Goal: Task Accomplishment & Management: Manage account settings

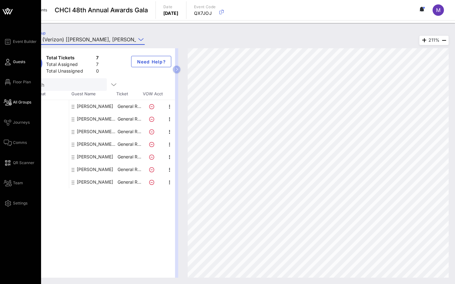
click at [23, 64] on span "Guests" at bounding box center [19, 62] width 12 height 6
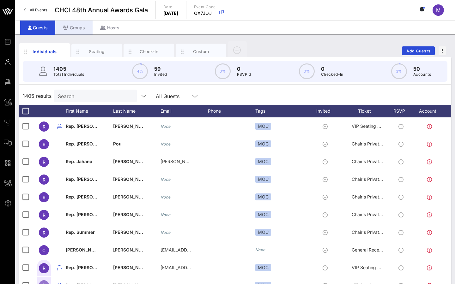
click at [74, 30] on div "Groups" at bounding box center [73, 28] width 37 height 14
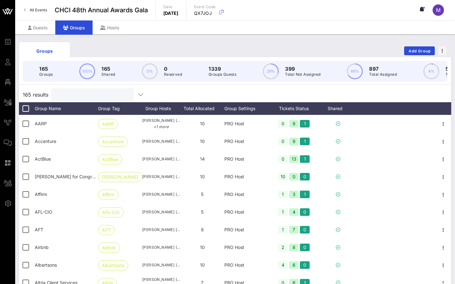
click at [96, 91] on input "text" at bounding box center [92, 95] width 74 height 8
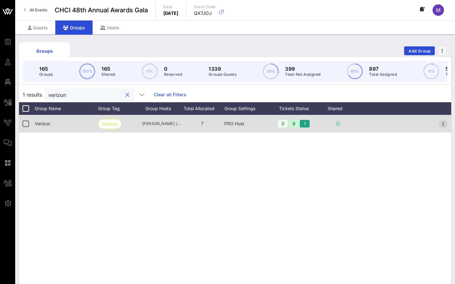
type input "verizon"
click at [446, 122] on icon "button" at bounding box center [444, 124] width 8 height 8
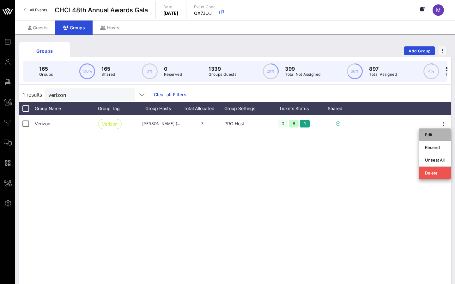
click at [433, 134] on div "Edit" at bounding box center [435, 134] width 20 height 5
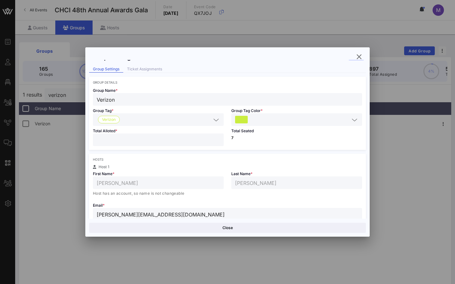
scroll to position [11, 0]
click at [155, 71] on div "Ticket Assignments" at bounding box center [144, 69] width 43 height 7
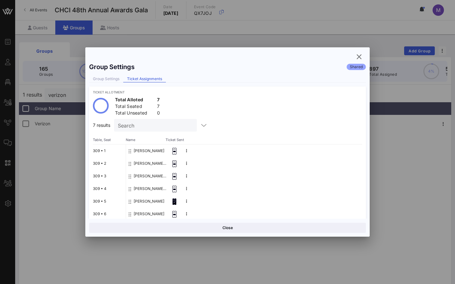
scroll to position [0, 0]
click at [200, 125] on icon "button" at bounding box center [204, 126] width 8 height 8
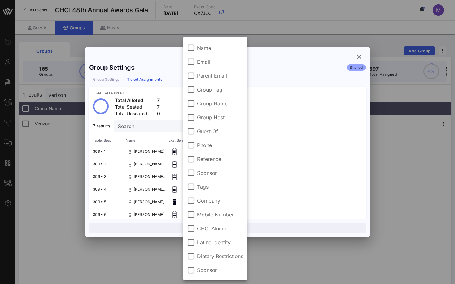
click at [171, 89] on div "Ticket Allotment Total Alloted 7 Total Seated 7 Total Unseated 0 7 results Sear…" at bounding box center [227, 165] width 277 height 157
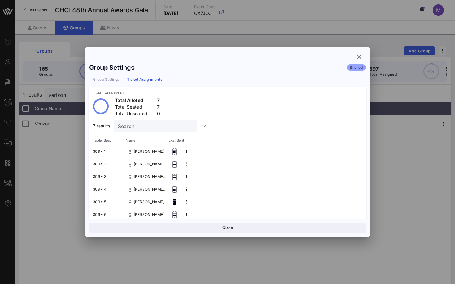
click at [118, 74] on div "Group Settings Shared Group Settings Ticket Assignments Ticket Allotment Total …" at bounding box center [227, 139] width 284 height 159
click at [118, 81] on div "Group Settings" at bounding box center [106, 79] width 34 height 7
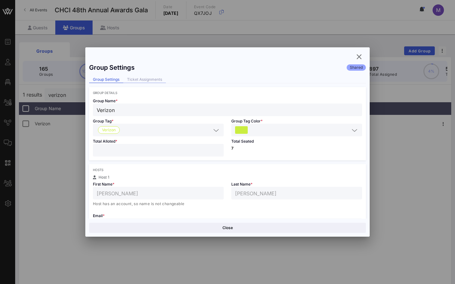
click at [139, 80] on div "Ticket Assignments" at bounding box center [144, 79] width 43 height 7
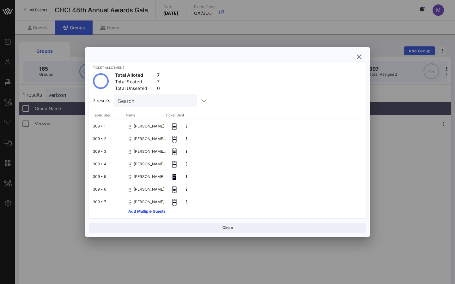
scroll to position [29, 0]
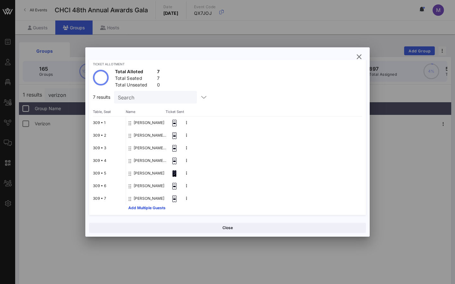
click at [145, 211] on div "[PERSON_NAME] [PERSON_NAME] [PERSON_NAME] NALEO [PERSON_NAME] Verizon [PERSON_N…" at bounding box center [244, 164] width 236 height 95
click at [144, 210] on button "Add Multiple Guests" at bounding box center [146, 208] width 37 height 4
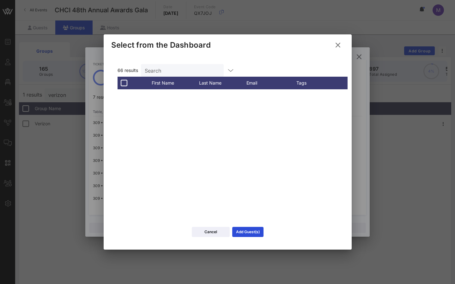
scroll to position [1030, 0]
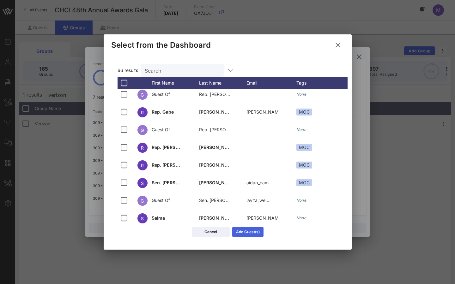
click at [240, 235] on button "Add Guest(s)" at bounding box center [247, 232] width 31 height 10
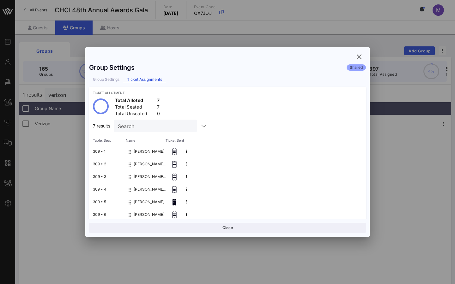
scroll to position [29, 0]
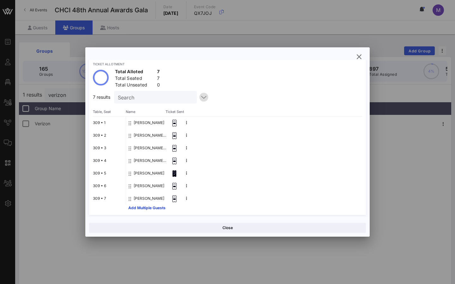
click at [200, 99] on icon "button" at bounding box center [204, 98] width 8 height 8
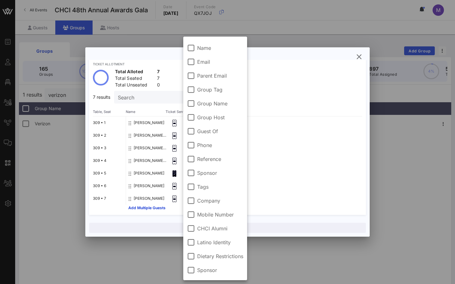
click at [312, 126] on div "[PERSON_NAME]" at bounding box center [244, 123] width 236 height 13
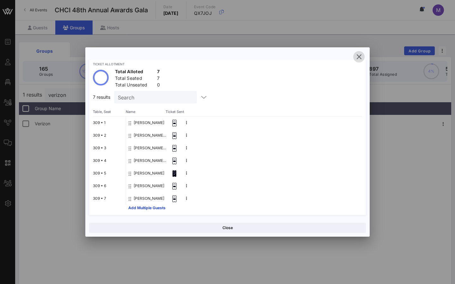
click at [353, 58] on span "button" at bounding box center [358, 57] width 11 height 8
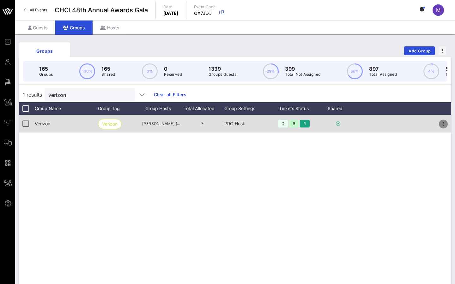
click at [440, 127] on icon "button" at bounding box center [444, 124] width 8 height 8
click at [106, 125] on span "Verizon" at bounding box center [109, 123] width 15 height 9
click at [53, 124] on div "Verizon" at bounding box center [66, 124] width 63 height 18
click at [55, 128] on div "Verizon" at bounding box center [66, 124] width 63 height 18
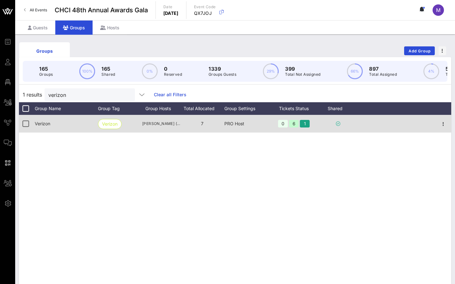
click at [55, 128] on div "Verizon" at bounding box center [66, 124] width 63 height 18
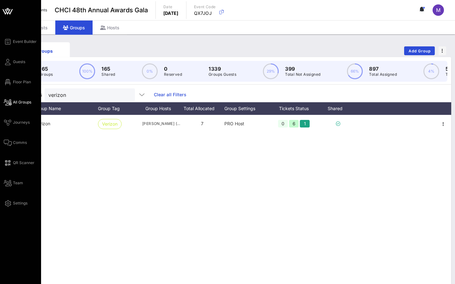
click at [17, 103] on span "All Groups" at bounding box center [22, 103] width 18 height 6
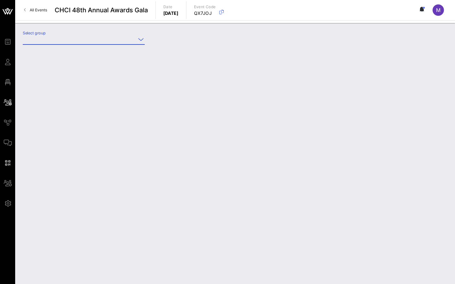
click at [79, 43] on input "Select group" at bounding box center [79, 39] width 113 height 10
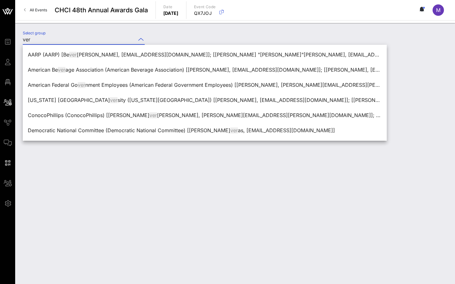
type input "ver"
